Goal: Information Seeking & Learning: Find specific fact

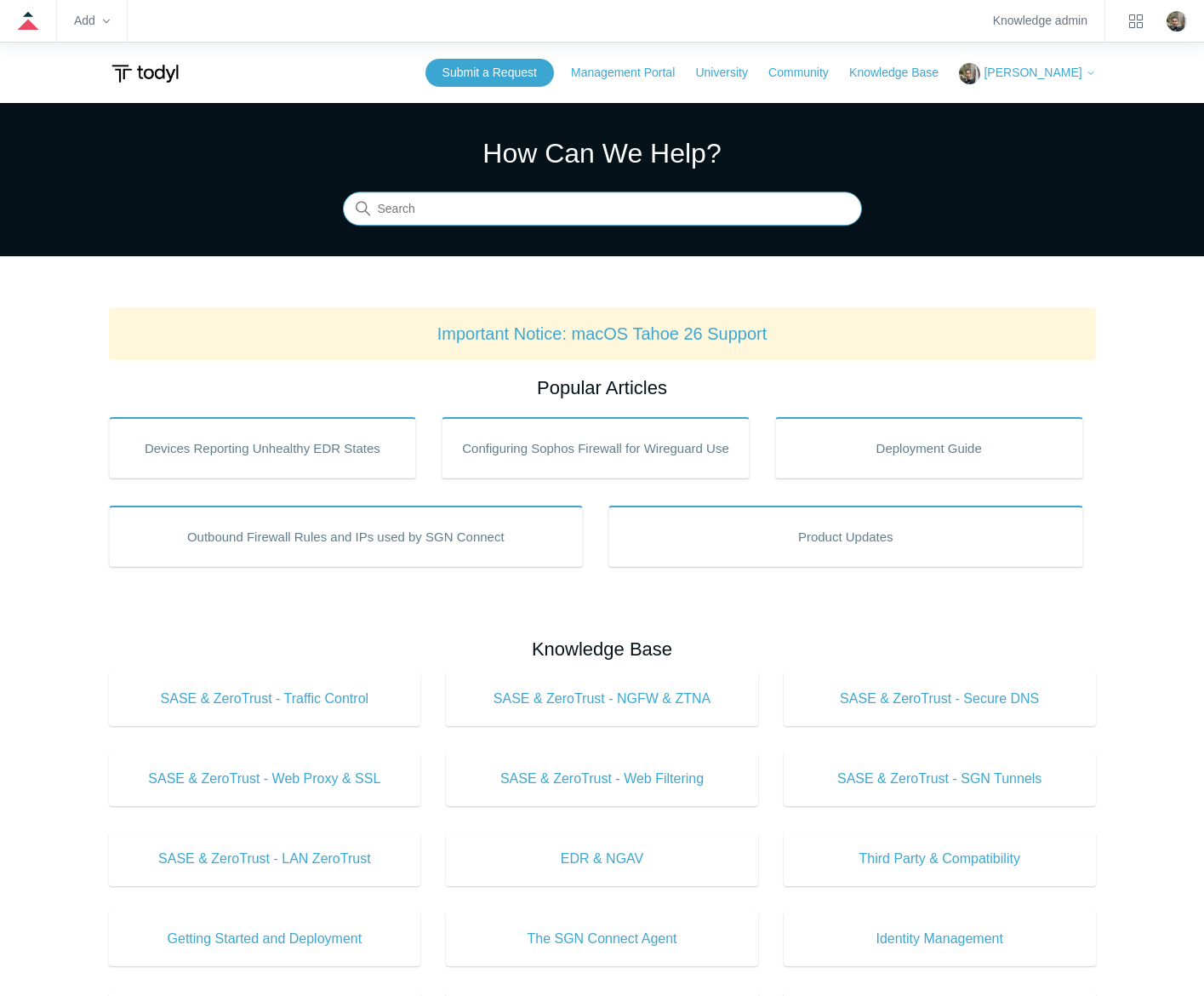
click at [598, 219] on input "Search" at bounding box center [602, 209] width 519 height 34
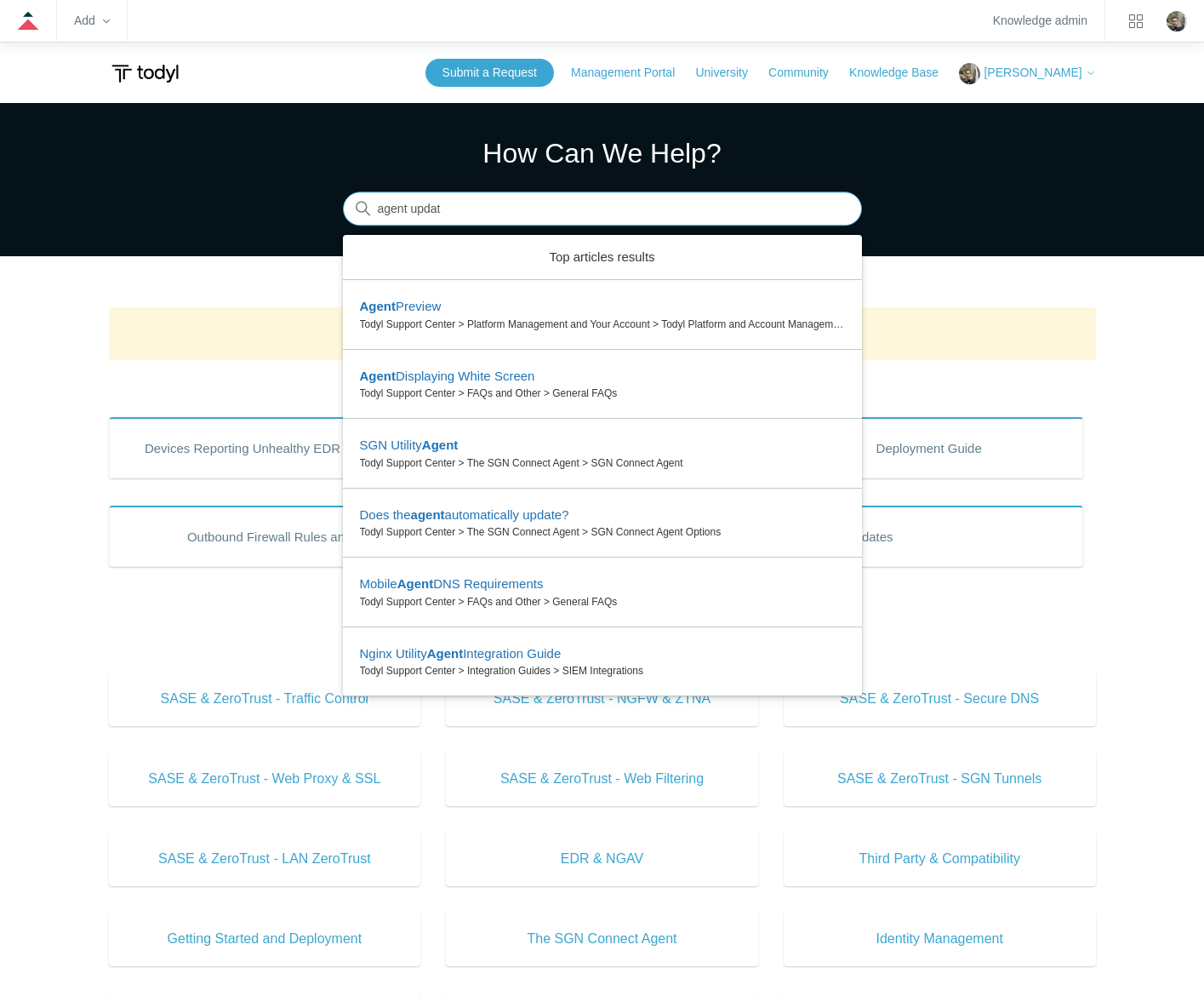
type input "agent update"
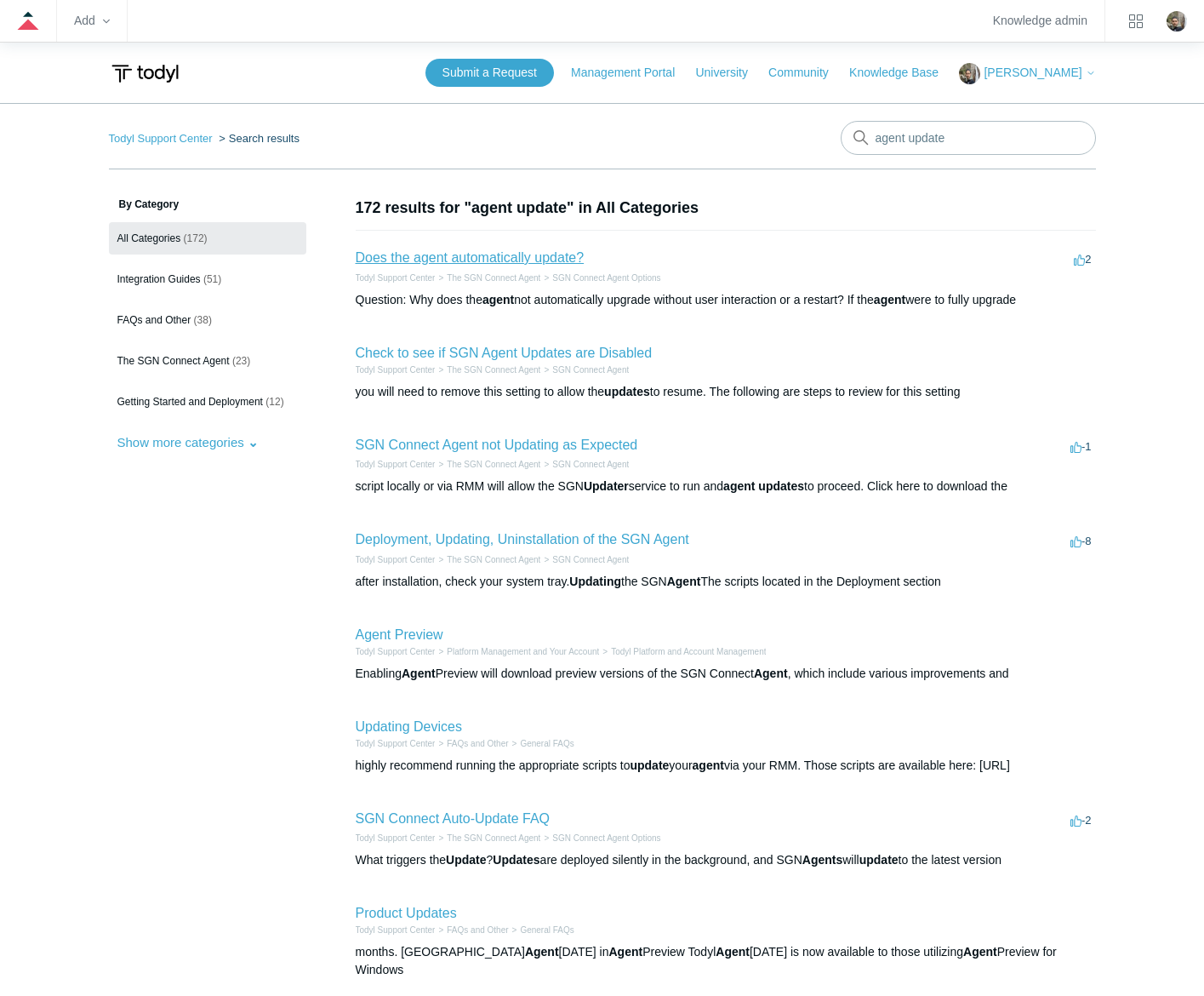
click at [515, 253] on link "Does the agent automatically update?" at bounding box center [470, 257] width 229 height 14
